Goal: Transaction & Acquisition: Download file/media

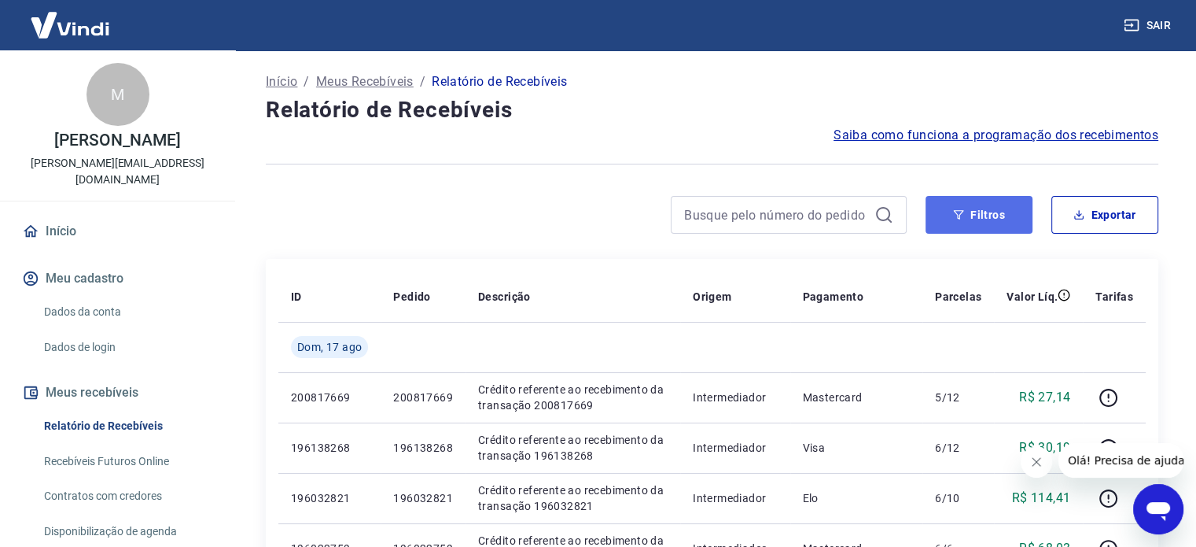
click at [992, 219] on button "Filtros" at bounding box center [979, 215] width 107 height 38
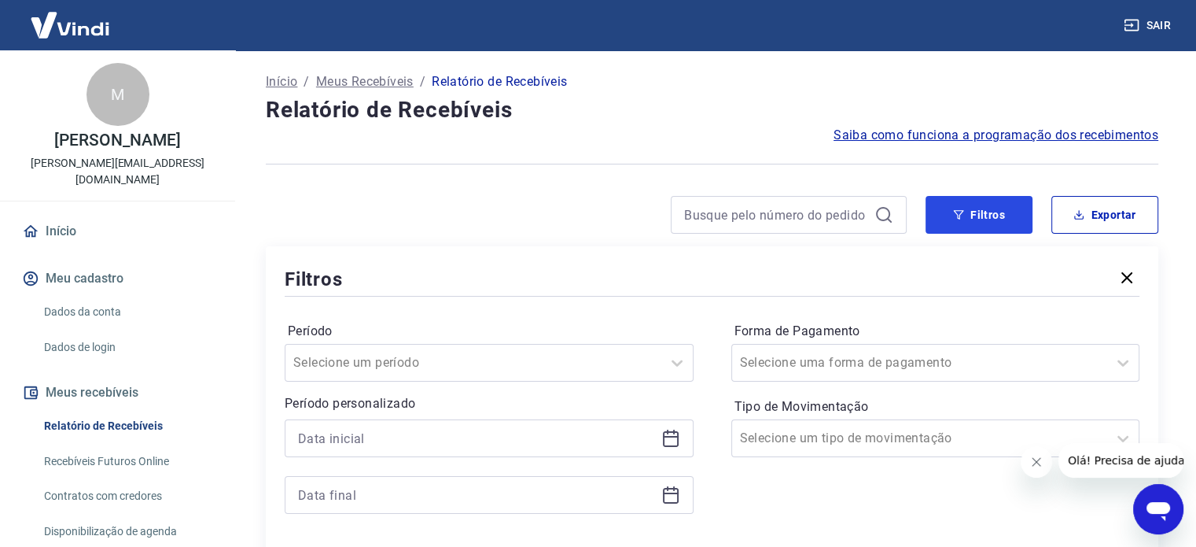
scroll to position [157, 0]
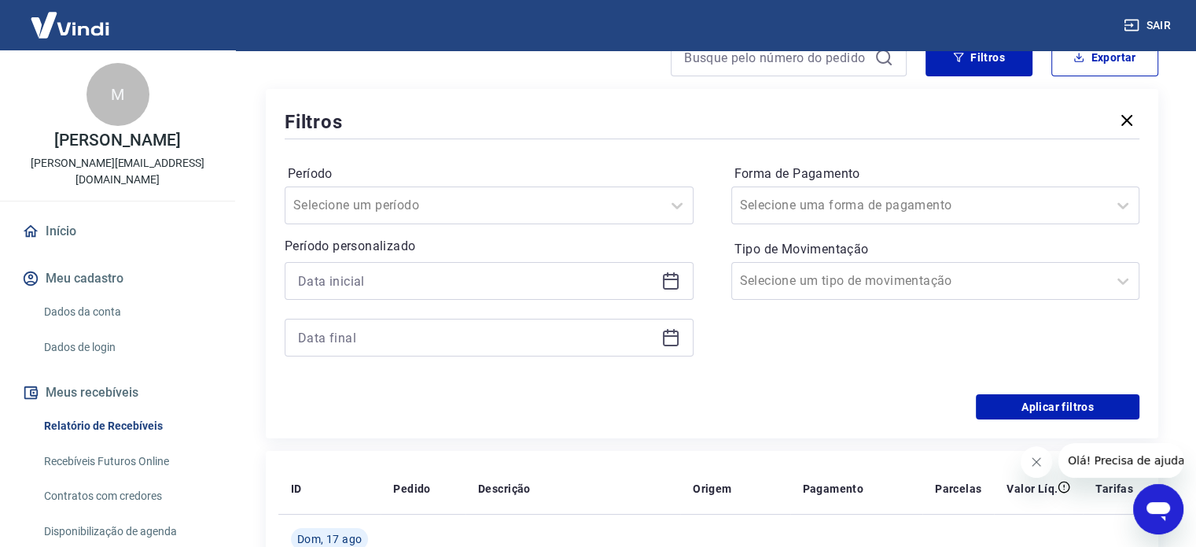
click at [672, 278] on icon at bounding box center [670, 280] width 19 height 19
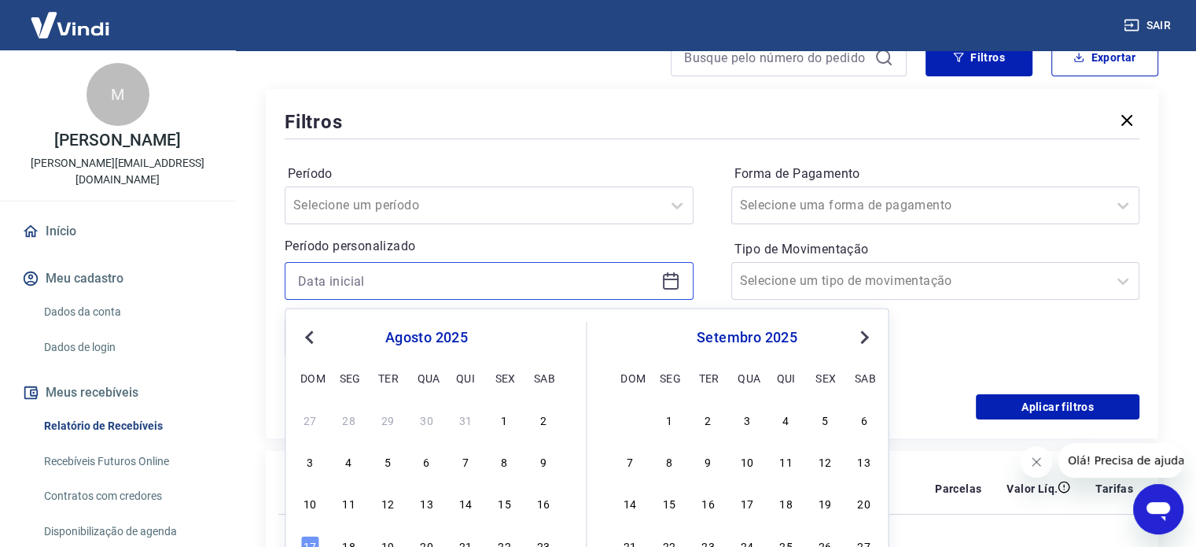
scroll to position [315, 0]
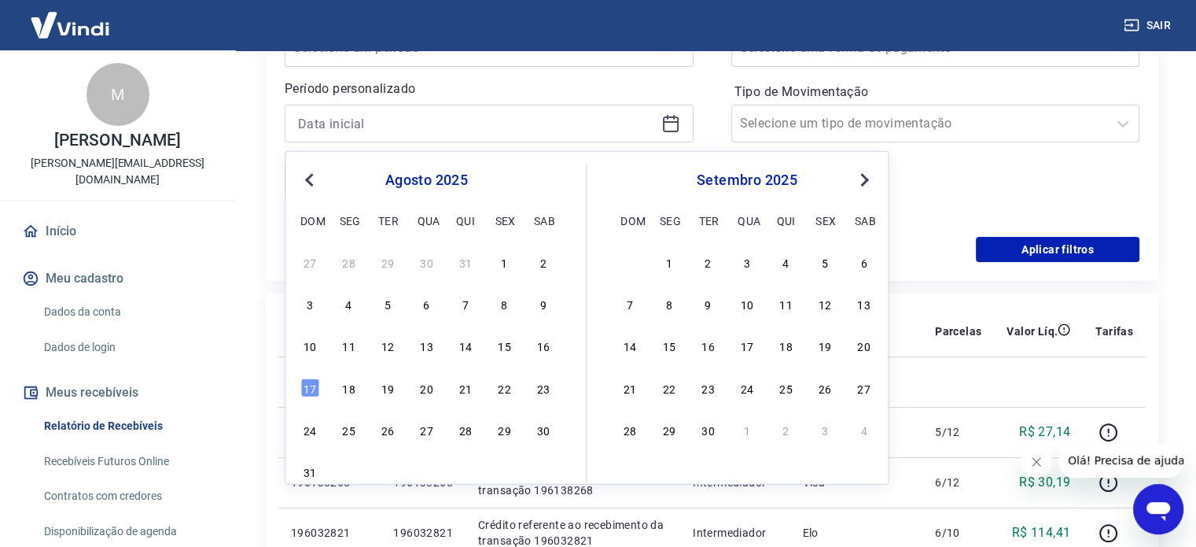
click at [308, 184] on button "Previous Month" at bounding box center [309, 180] width 19 height 19
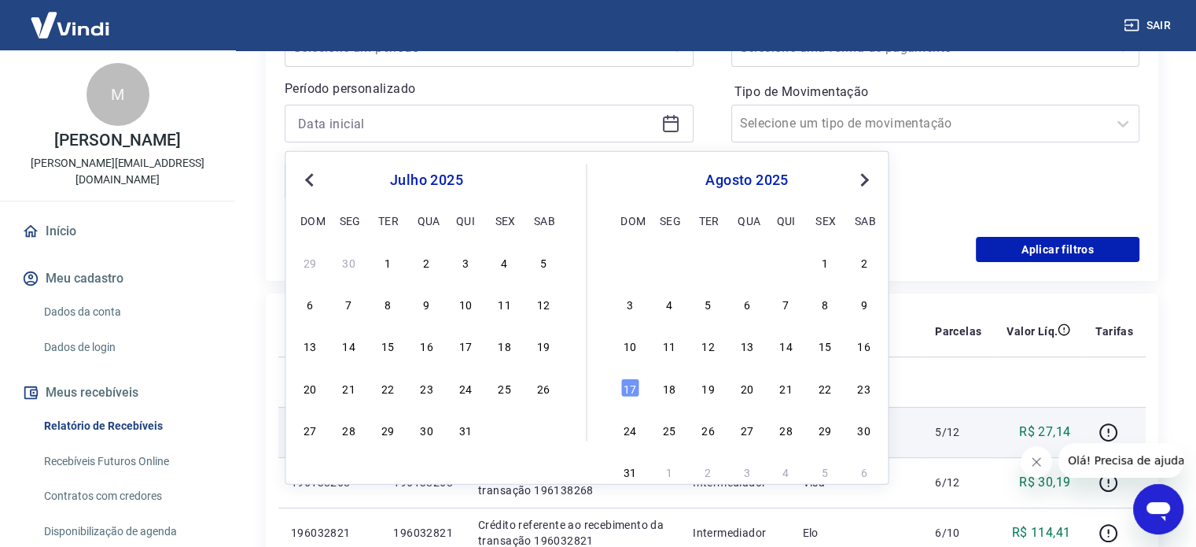
drag, startPoint x: 459, startPoint y: 436, endPoint x: 459, endPoint y: 425, distance: 11.0
click at [459, 437] on div "31" at bounding box center [465, 429] width 19 height 19
type input "31/07/2025"
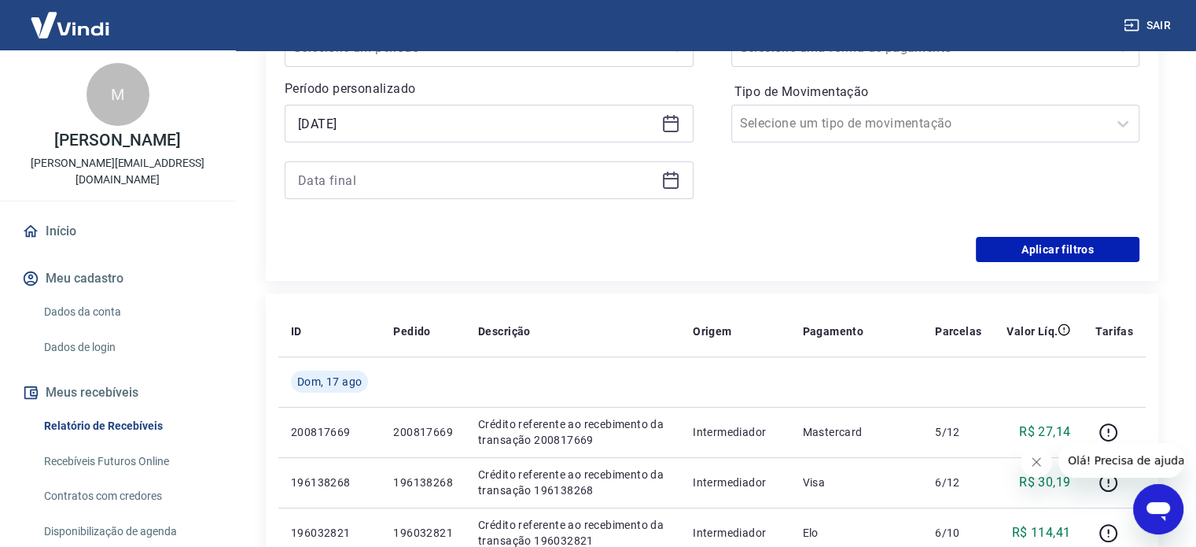
click at [676, 180] on icon at bounding box center [670, 180] width 19 height 19
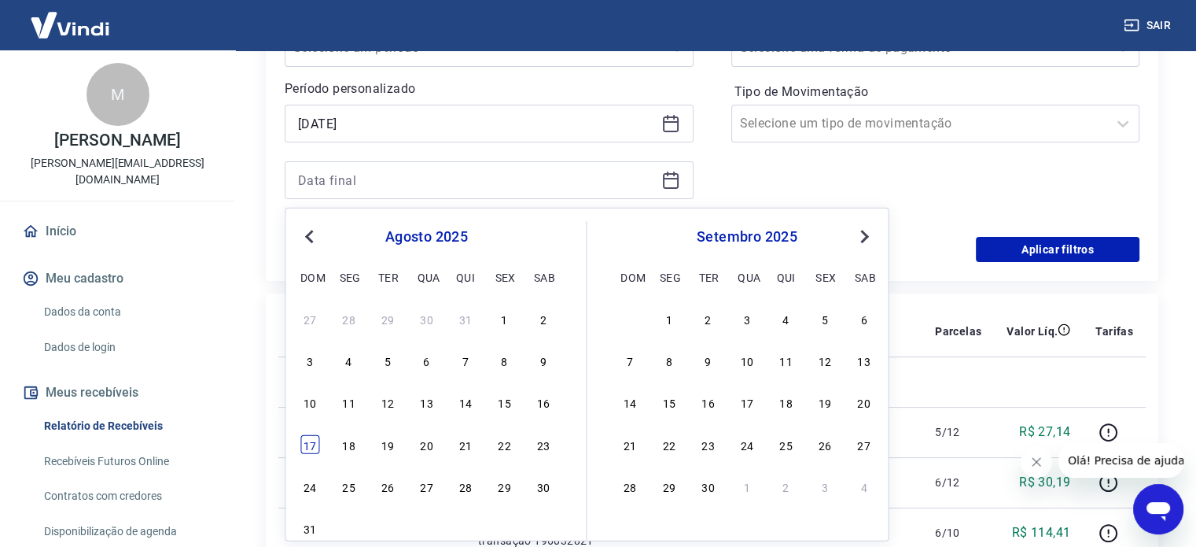
click at [307, 440] on div "17" at bounding box center [309, 443] width 19 height 19
type input "17/08/2025"
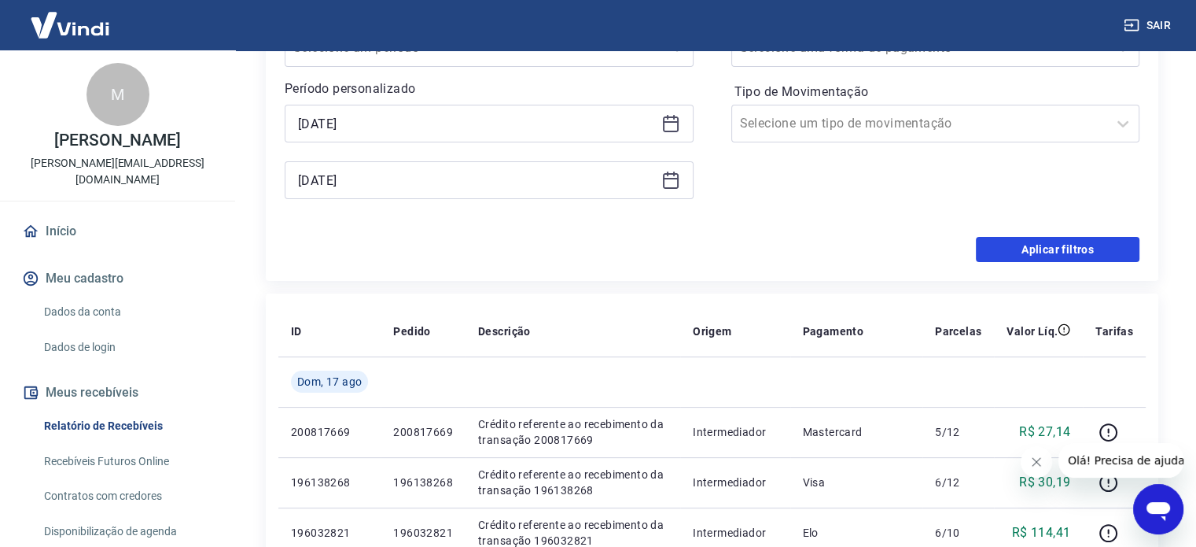
click at [1078, 253] on button "Aplicar filtros" at bounding box center [1058, 249] width 164 height 25
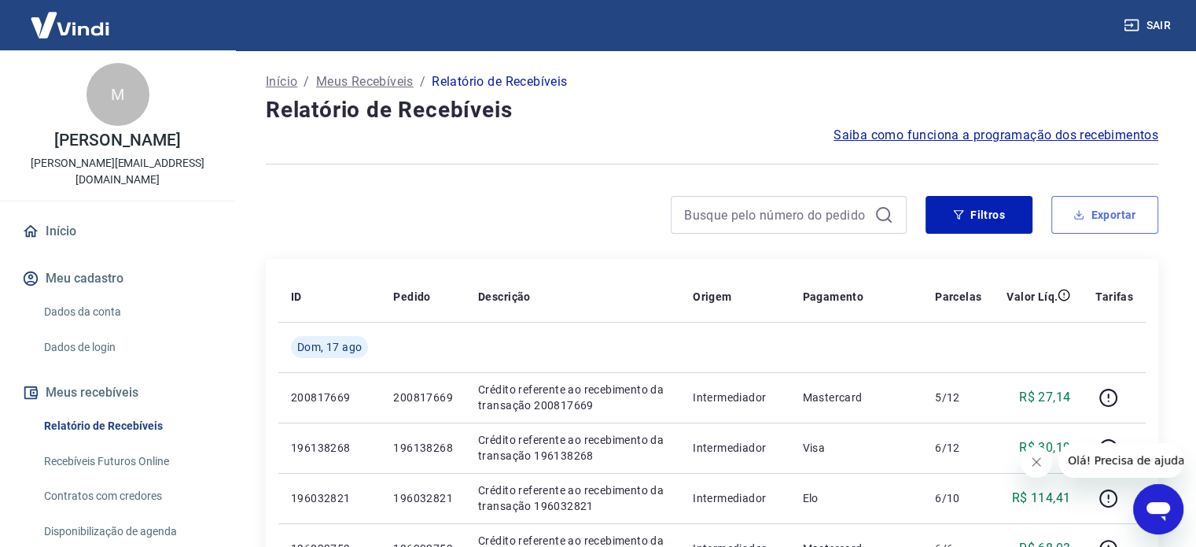
click at [1099, 213] on button "Exportar" at bounding box center [1104, 215] width 107 height 38
type input "31/07/2025"
type input "17/08/2025"
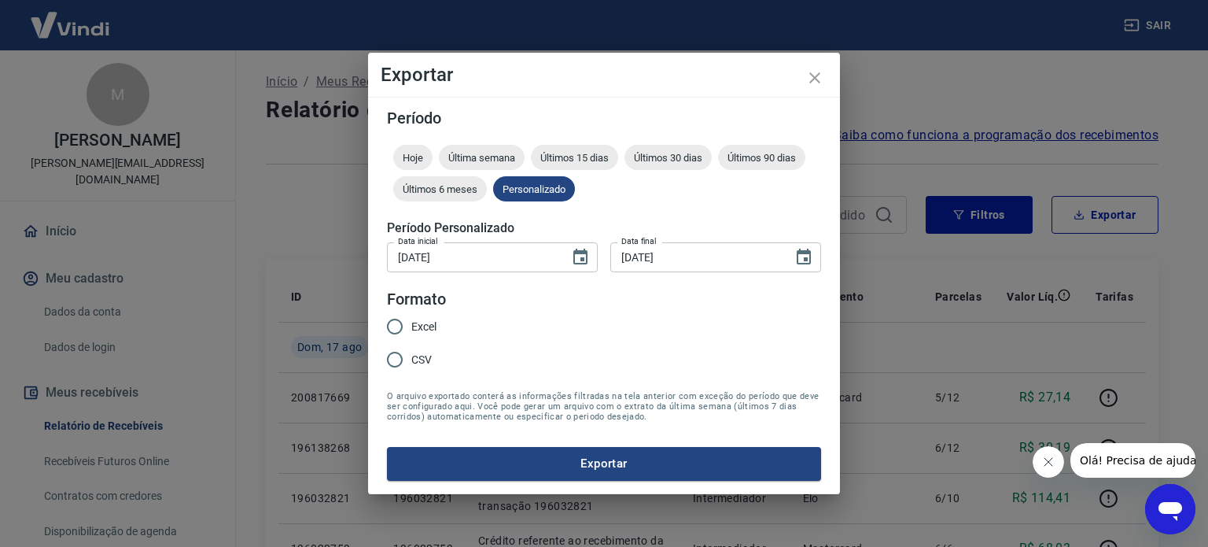
click at [427, 333] on span "Excel" at bounding box center [423, 326] width 25 height 17
click at [411, 333] on input "Excel" at bounding box center [394, 326] width 33 height 33
radio input "true"
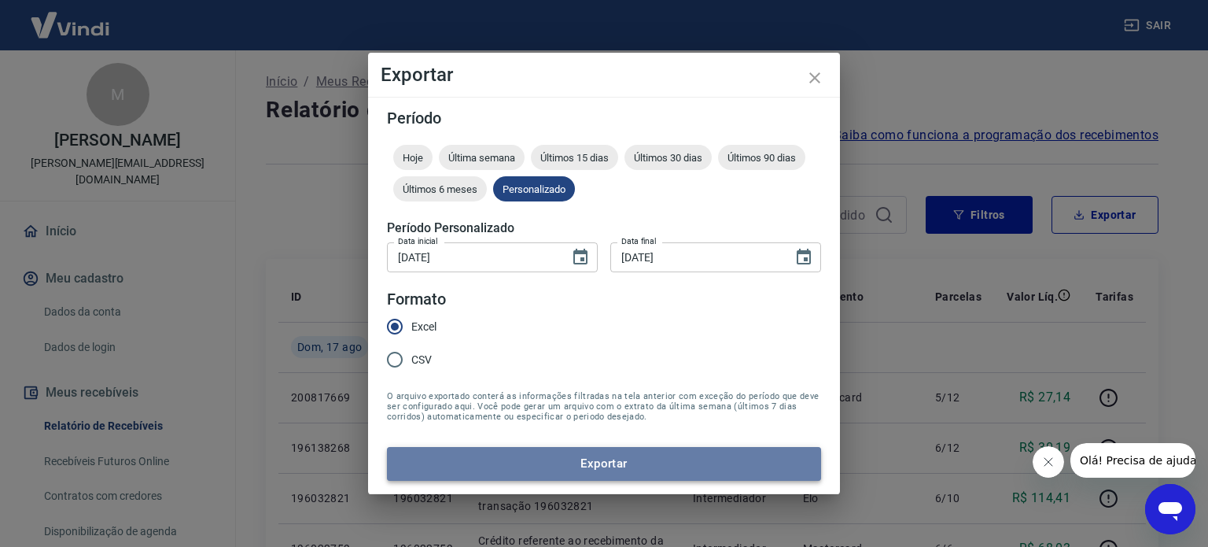
click at [588, 467] on button "Exportar" at bounding box center [604, 463] width 434 height 33
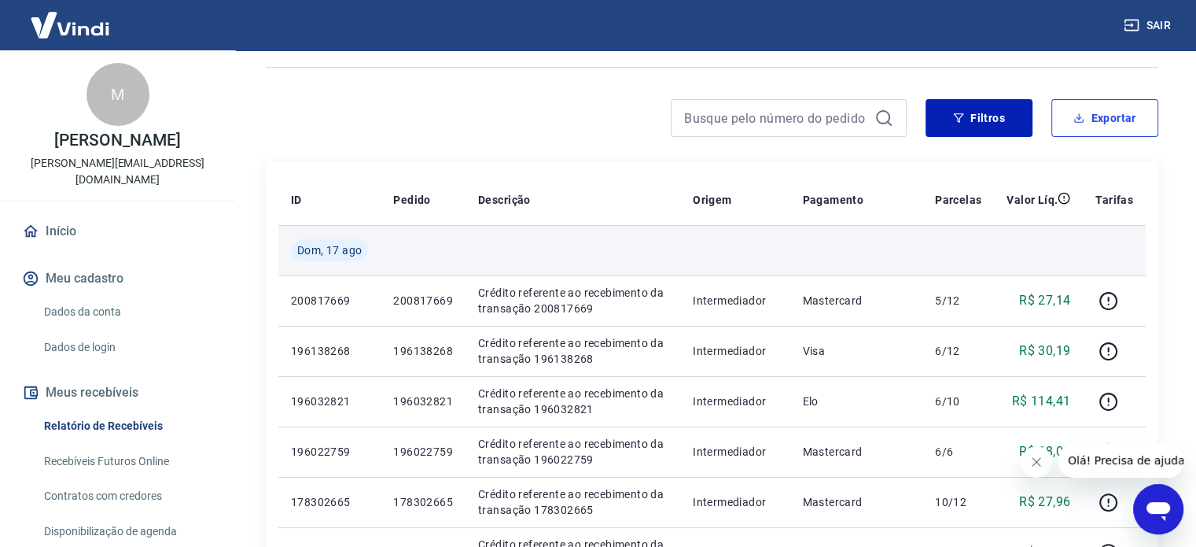
scroll to position [236, 0]
